Goal: Task Accomplishment & Management: Manage account settings

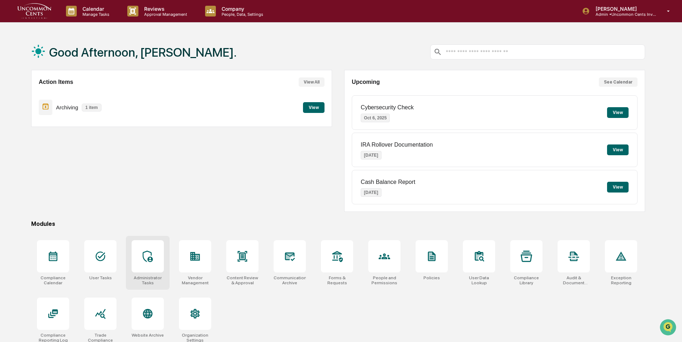
click at [148, 268] on div at bounding box center [148, 256] width 32 height 32
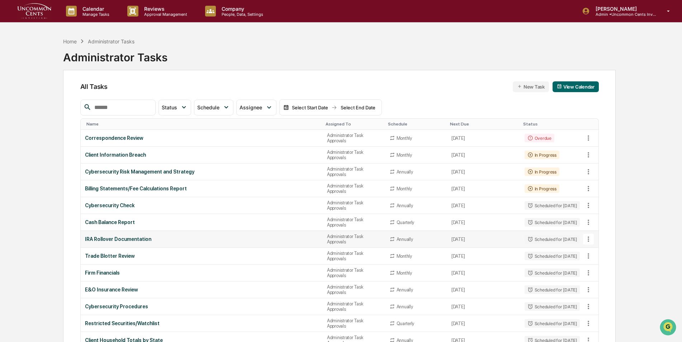
click at [589, 241] on icon at bounding box center [589, 239] width 8 height 8
click at [598, 280] on li "Delete Task" at bounding box center [615, 278] width 57 height 13
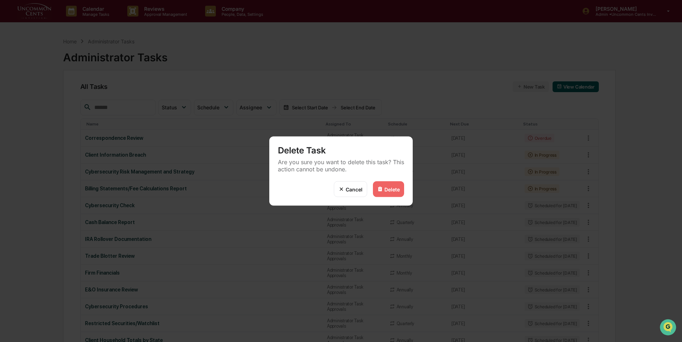
click at [387, 189] on div "Delete" at bounding box center [391, 189] width 15 height 6
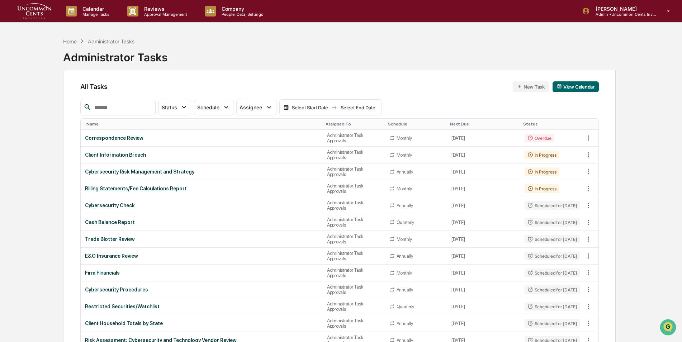
click at [348, 53] on div "Home Administrator Tasks Administrator Tasks" at bounding box center [339, 52] width 553 height 36
click at [622, 11] on p "[PERSON_NAME]" at bounding box center [623, 9] width 67 height 6
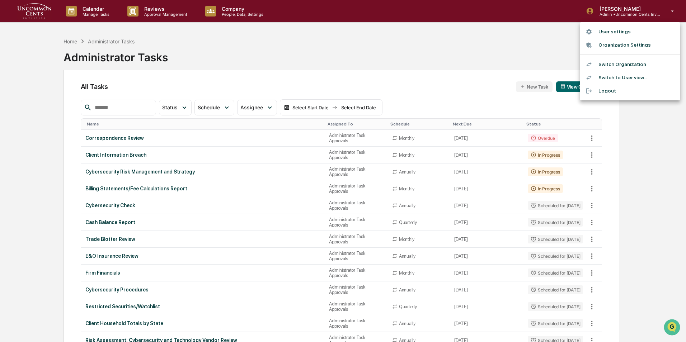
click at [610, 66] on li "Switch Organization" at bounding box center [630, 64] width 100 height 13
